Goal: Transaction & Acquisition: Subscribe to service/newsletter

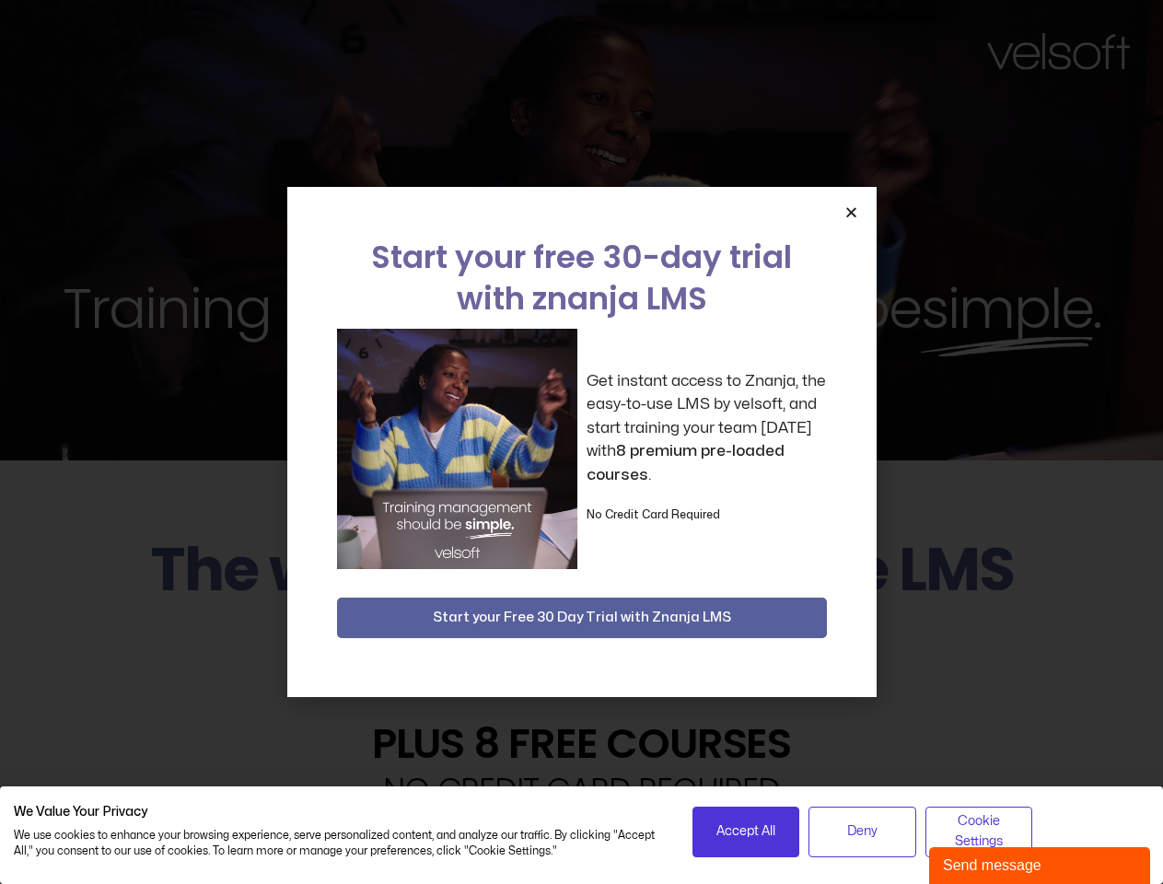
click at [581, 442] on div "Get instant access to Znanja, the easy-to-use LMS by velsoft, and start trainin…" at bounding box center [582, 449] width 490 height 240
click at [746, 831] on span "Accept All" at bounding box center [745, 831] width 59 height 20
click at [862, 831] on span "Deny" at bounding box center [862, 831] width 30 height 20
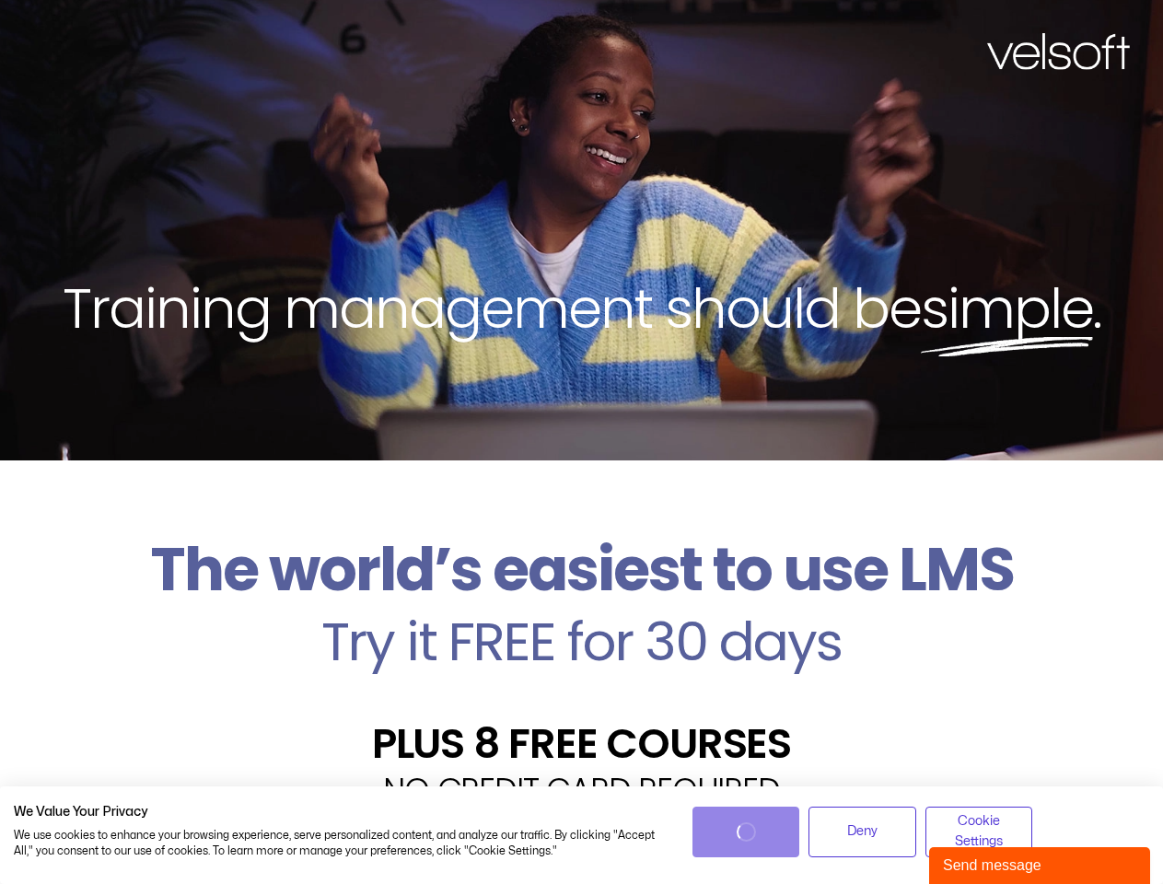
click at [979, 831] on div "Velsoft’s Znanja LMS is built for small and medium-sized businesses that want t…" at bounding box center [581, 882] width 1135 height 134
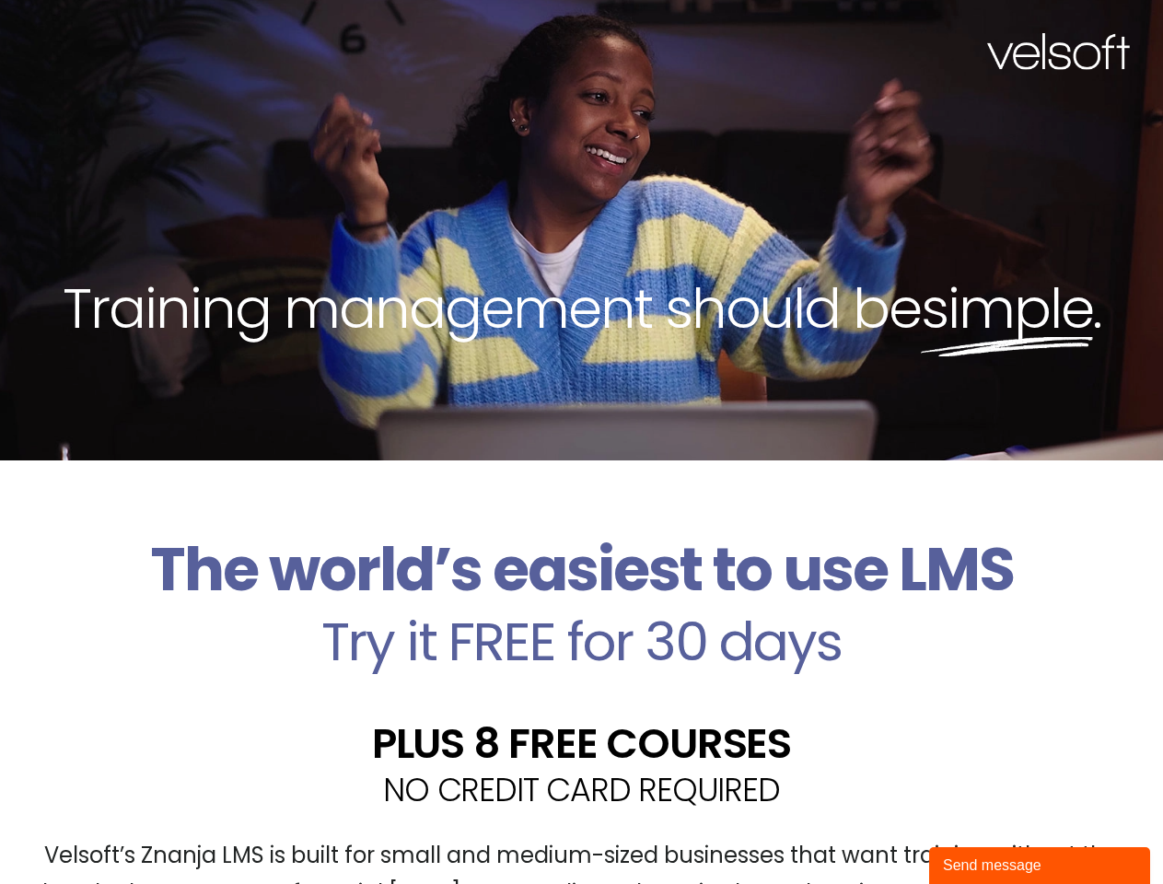
click at [581, 442] on div "Training management should be simple ." at bounding box center [581, 230] width 1163 height 460
click at [851, 212] on div "Training management should be simple ." at bounding box center [581, 230] width 1163 height 460
click at [582, 618] on h2 "Try it FREE for 30 days" at bounding box center [581, 641] width 1135 height 53
click at [1039, 865] on div "Send message" at bounding box center [1039, 865] width 193 height 22
